Goal: Participate in discussion: Engage in conversation with other users on a specific topic

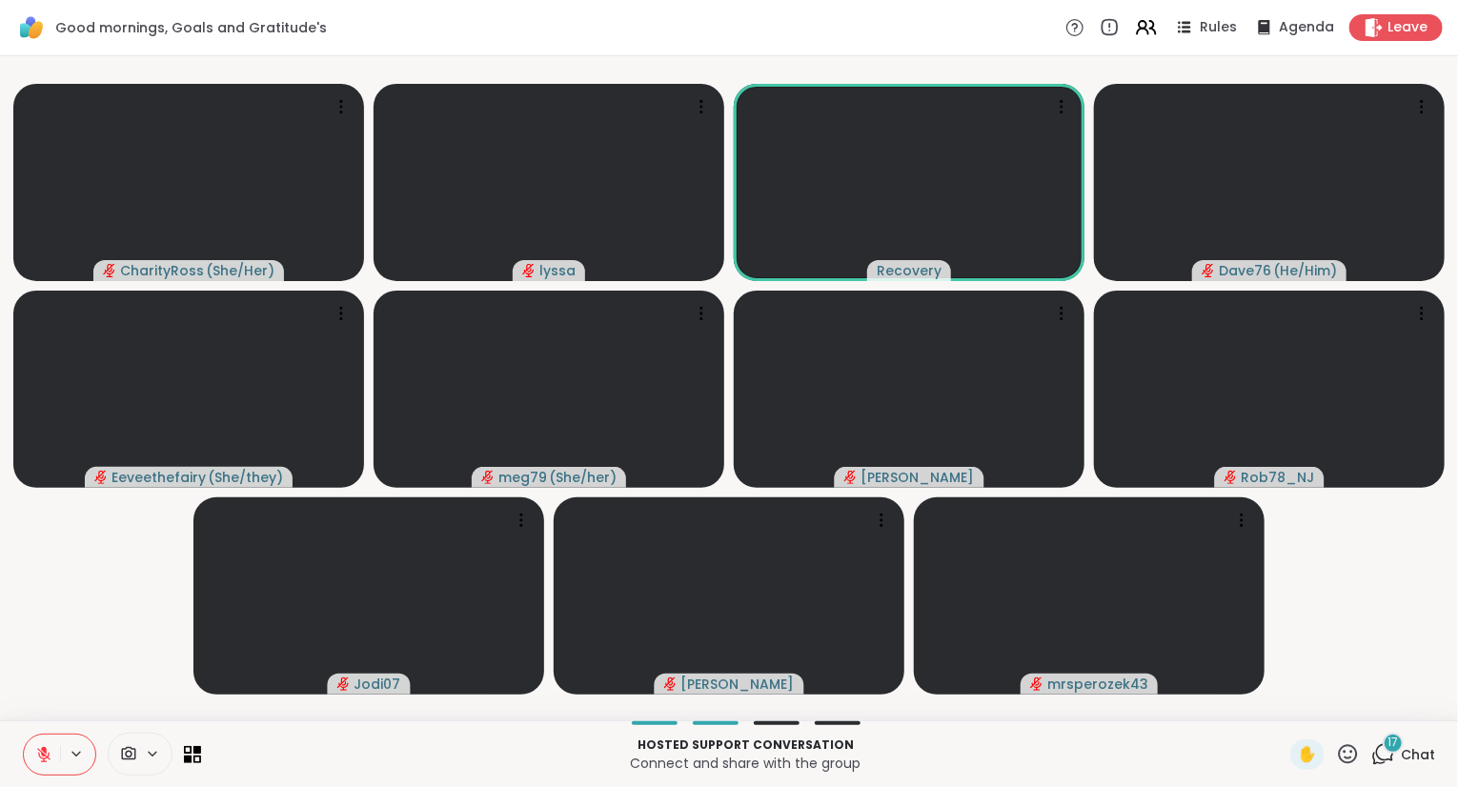
click at [41, 754] on icon at bounding box center [43, 754] width 13 height 13
click at [46, 754] on icon at bounding box center [44, 754] width 6 height 7
click at [46, 754] on icon at bounding box center [44, 750] width 6 height 8
click at [36, 756] on icon at bounding box center [40, 754] width 17 height 17
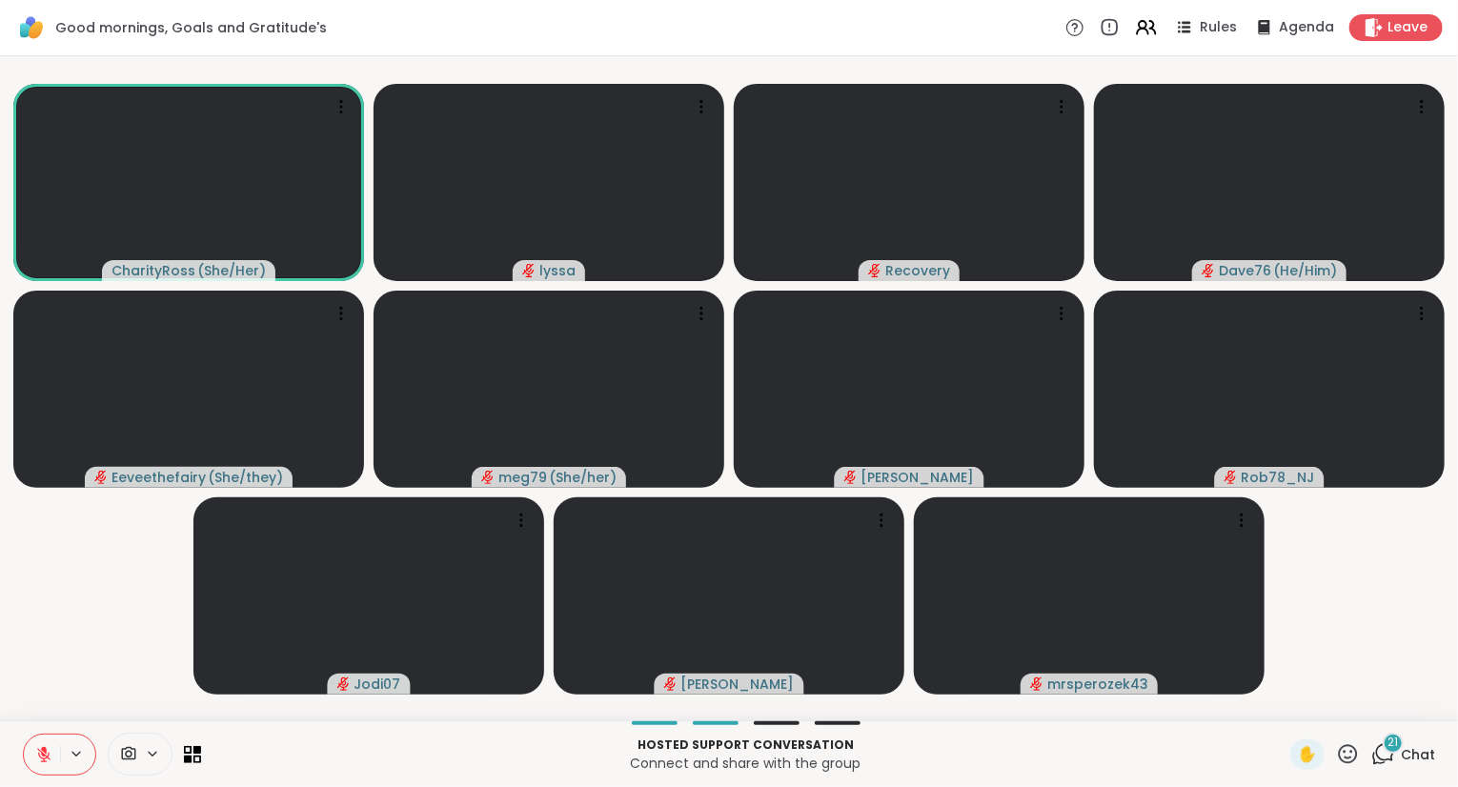
click at [36, 769] on button at bounding box center [42, 754] width 36 height 40
click at [1400, 754] on div "21 Chat" at bounding box center [1403, 754] width 64 height 30
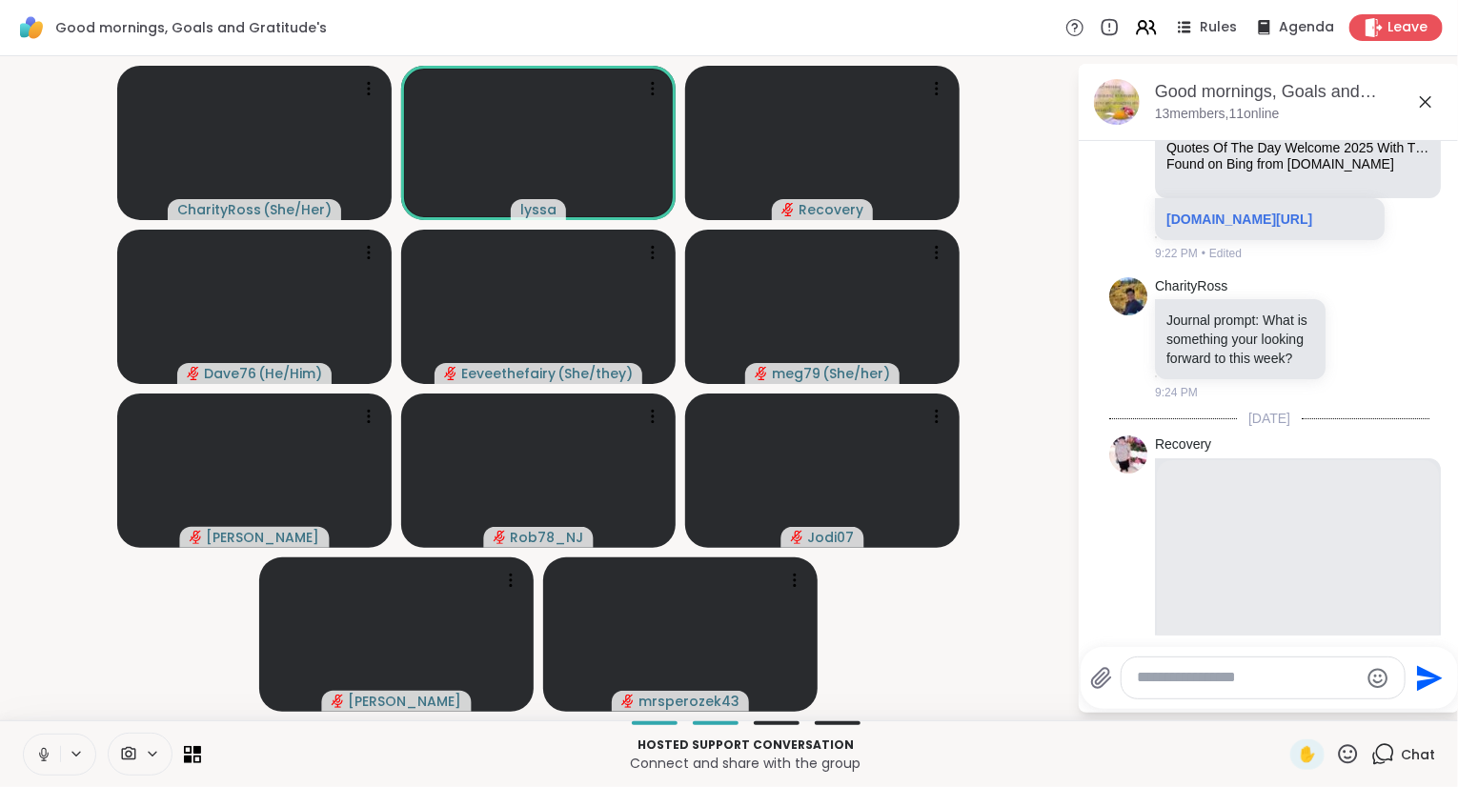
scroll to position [428, 0]
click at [1429, 95] on icon at bounding box center [1425, 101] width 23 height 23
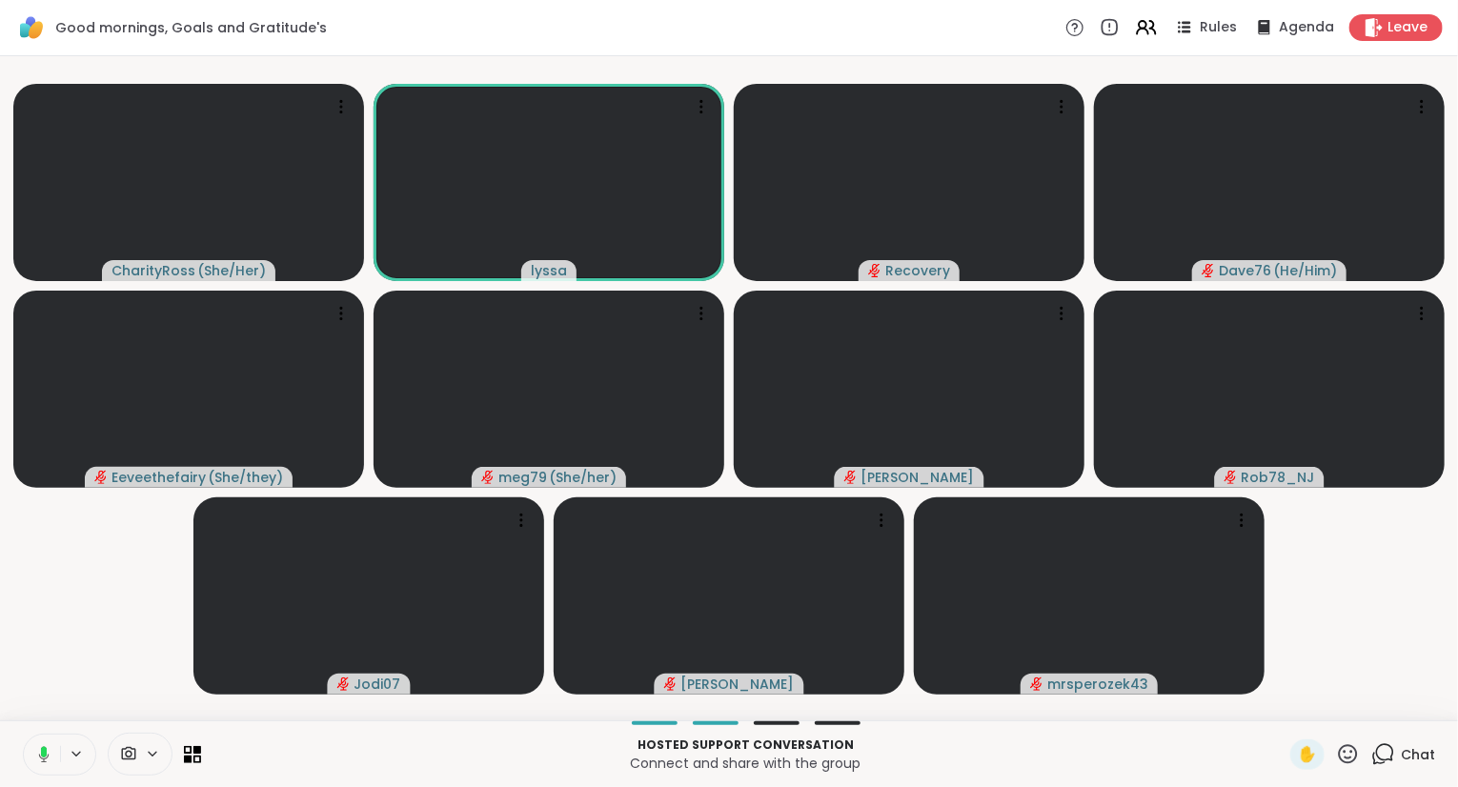
click at [43, 750] on icon at bounding box center [44, 751] width 6 height 10
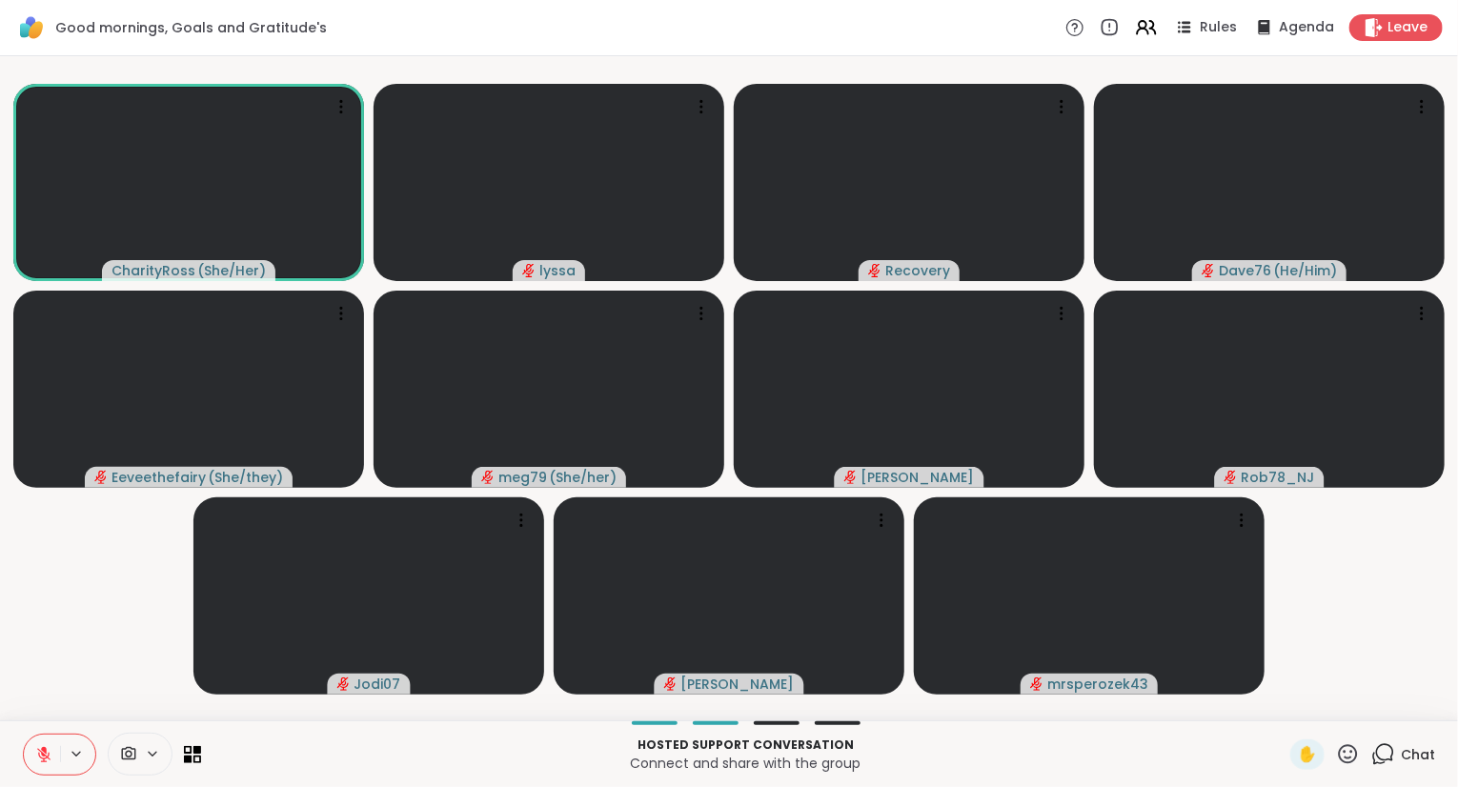
click at [1365, 752] on div "✋ Chat" at bounding box center [1362, 754] width 145 height 30
click at [1357, 753] on icon at bounding box center [1347, 753] width 19 height 19
click at [1284, 713] on span "❤️" at bounding box center [1291, 704] width 19 height 23
click at [0, 781] on div "Hosted support conversation Connect and share with the group ✋ Chat" at bounding box center [729, 753] width 1458 height 67
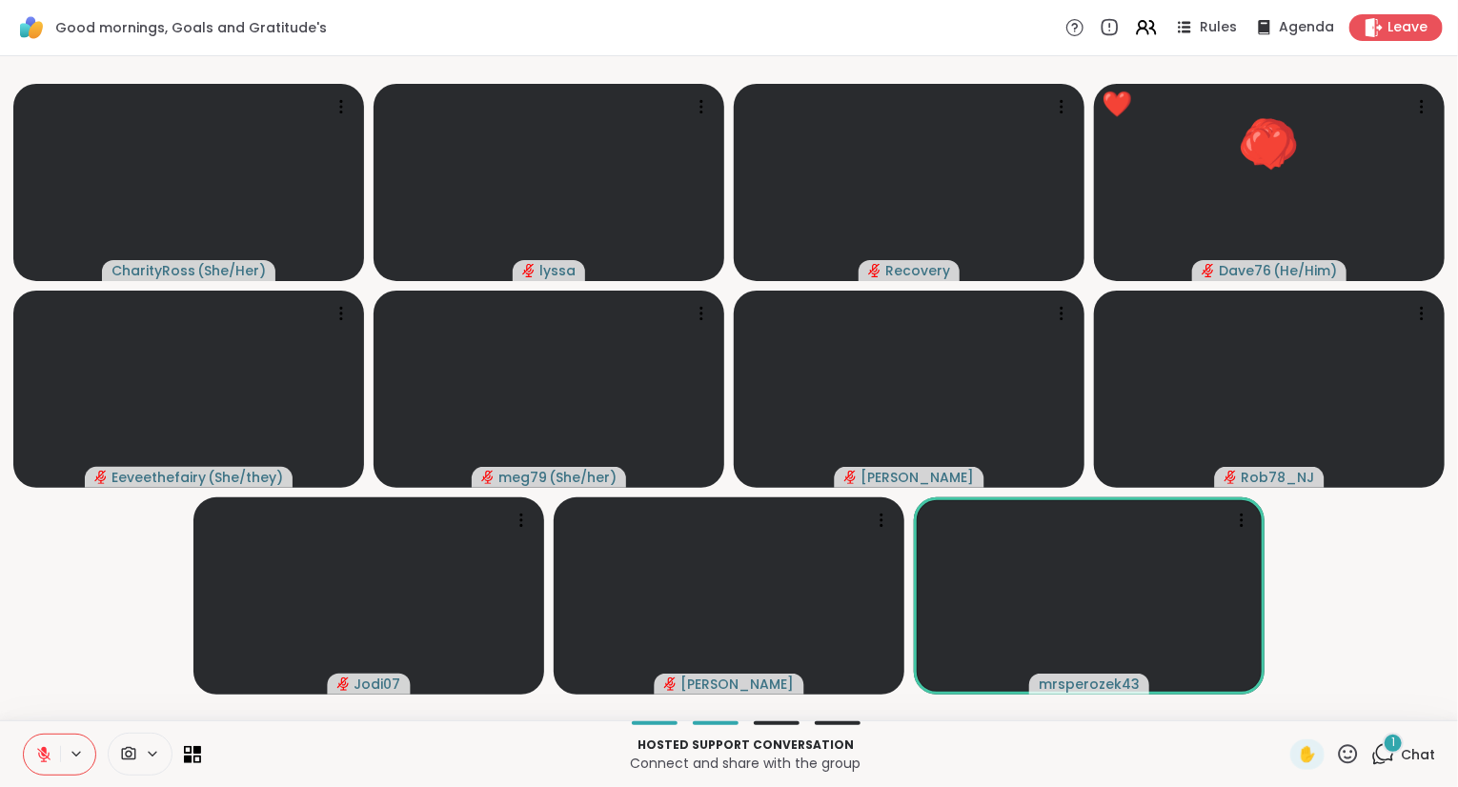
click at [1352, 768] on div "✋" at bounding box center [1325, 754] width 70 height 30
click at [1351, 760] on icon at bounding box center [1348, 754] width 24 height 24
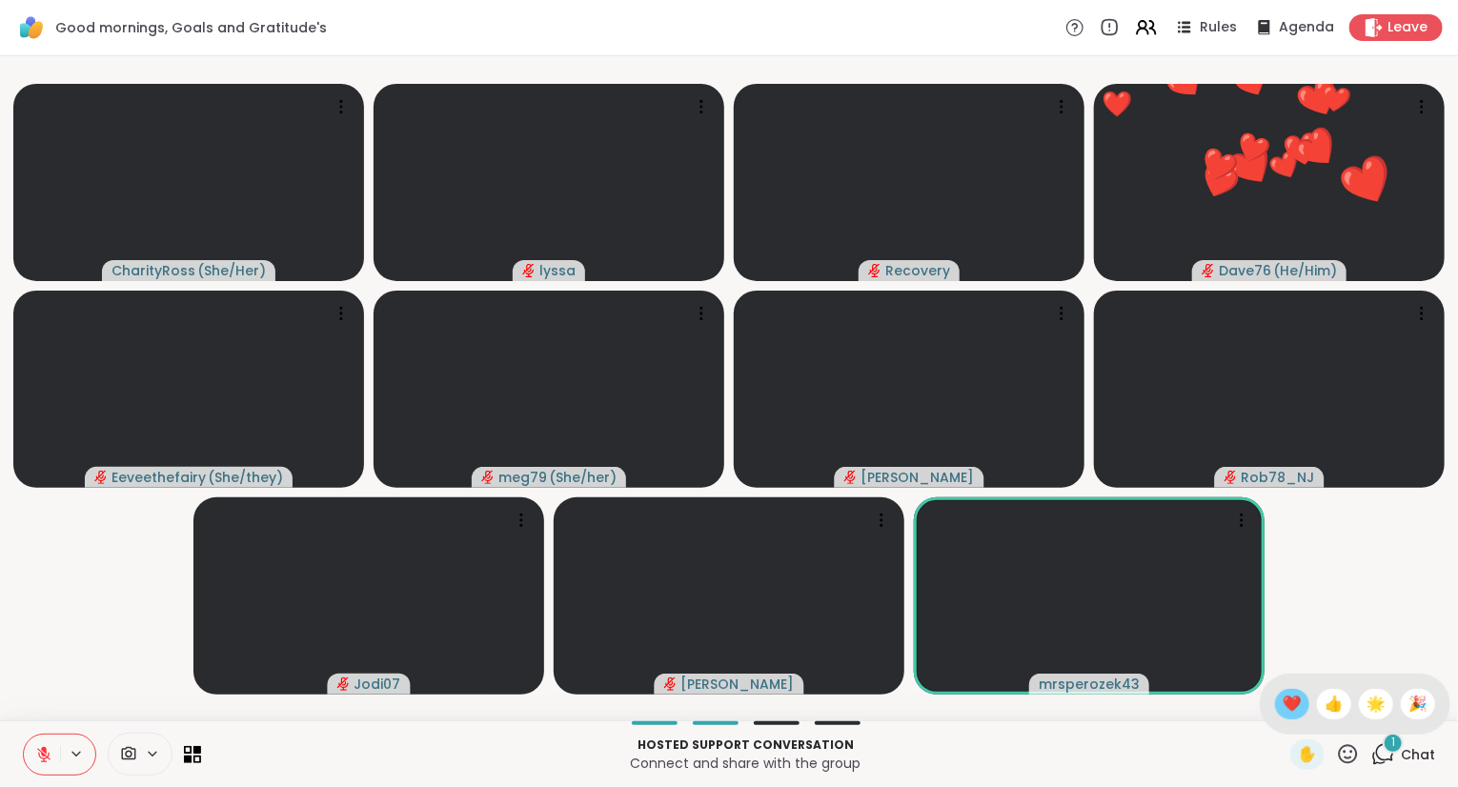
click at [1295, 702] on span "❤️" at bounding box center [1291, 704] width 19 height 23
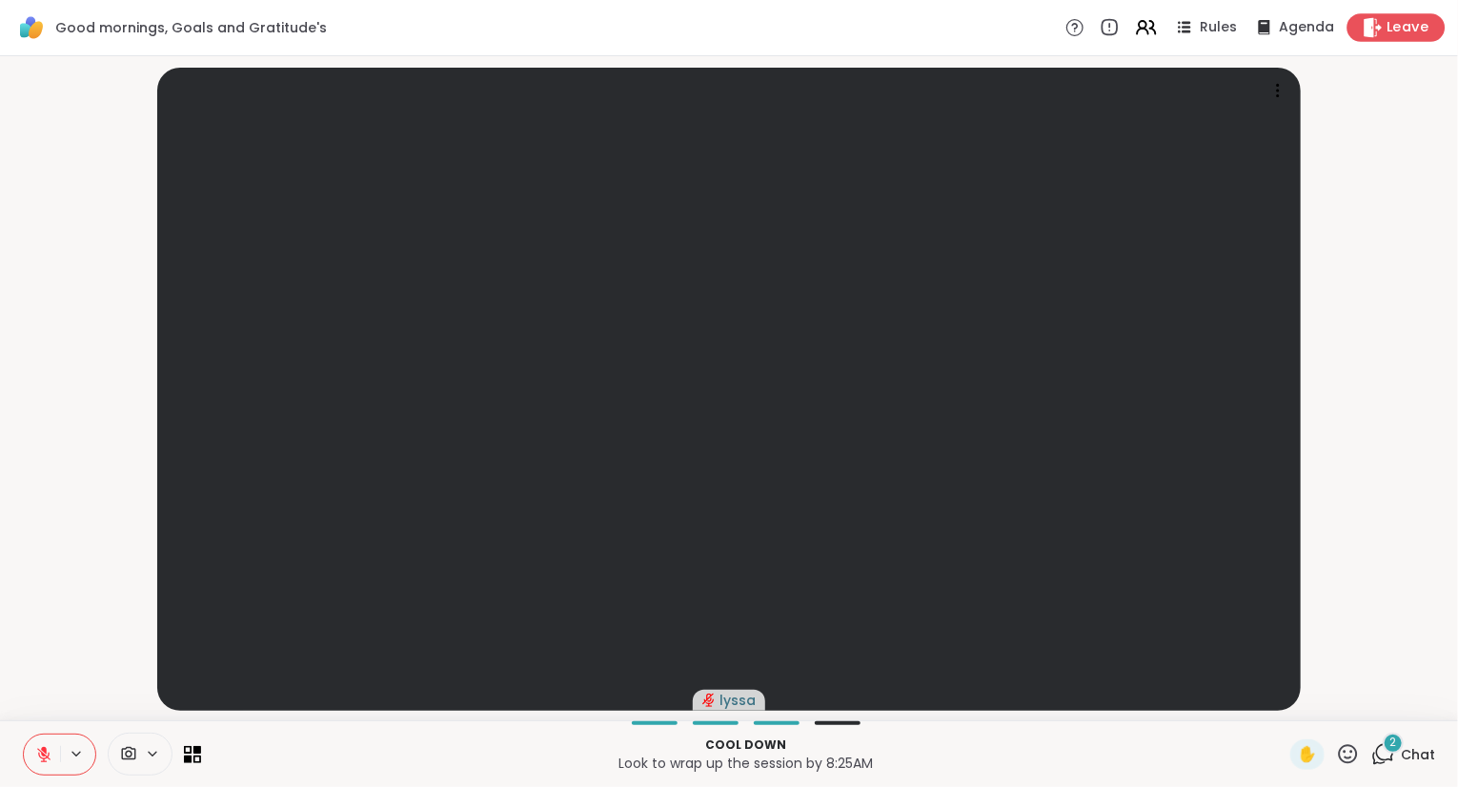
click at [1397, 24] on span "Leave" at bounding box center [1408, 28] width 42 height 20
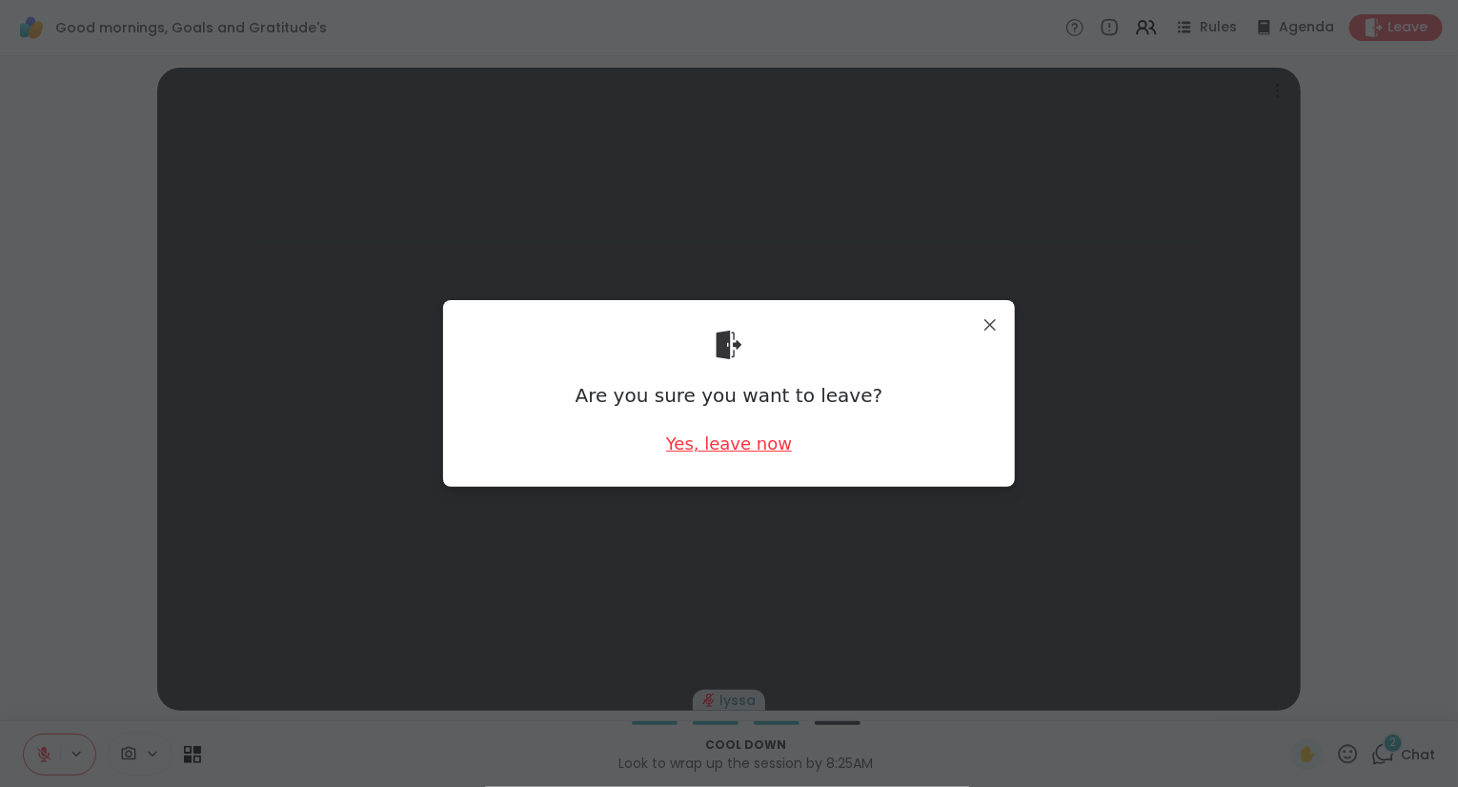
click at [722, 437] on div "Yes, leave now" at bounding box center [729, 444] width 126 height 24
